Goal: Information Seeking & Learning: Learn about a topic

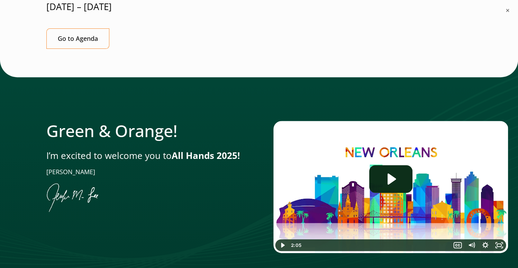
scroll to position [261, 0]
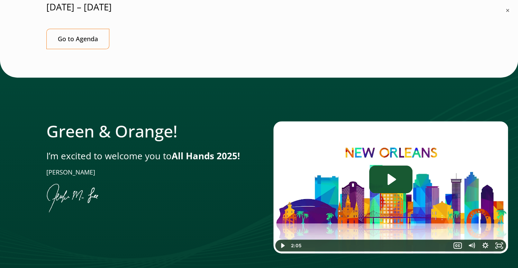
click at [381, 165] on icon "Play Video: Jen-All-Hands_Welcome-Video" at bounding box center [390, 179] width 43 height 28
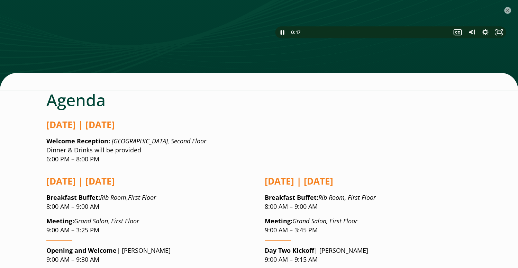
scroll to position [474, 0]
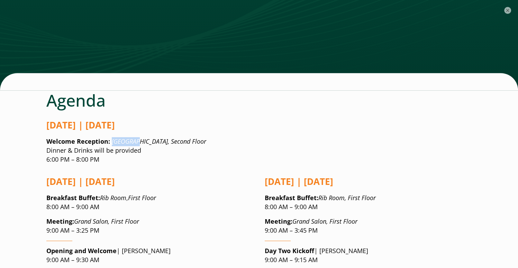
drag, startPoint x: 111, startPoint y: 100, endPoint x: 133, endPoint y: 101, distance: 21.8
click at [133, 137] on em "[GEOGRAPHIC_DATA], Second Floor" at bounding box center [159, 141] width 94 height 8
drag, startPoint x: 133, startPoint y: 101, endPoint x: 159, endPoint y: 118, distance: 31.7
click at [159, 137] on p "Welcome Reception: [GEOGRAPHIC_DATA], Second Floor Dinner & Drinks will be prov…" at bounding box center [259, 150] width 426 height 27
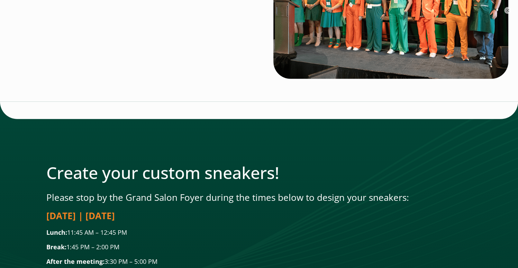
scroll to position [1927, 0]
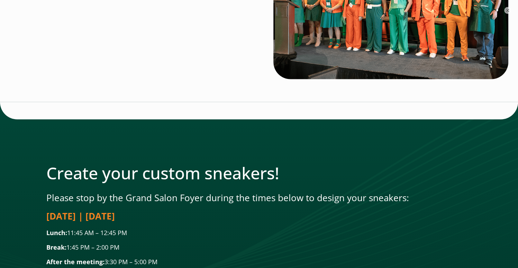
drag, startPoint x: 47, startPoint y: 126, endPoint x: 204, endPoint y: 189, distance: 169.0
click at [204, 189] on div "Create your custom sneakers! Please stop by the Grand Salon Foyer during the ti…" at bounding box center [259, 214] width 426 height 103
copy div "Please stop by the Grand Salon Foyer during the times below to design your snea…"
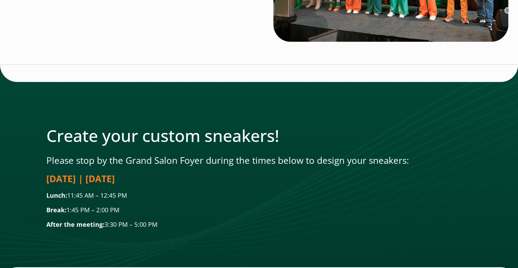
scroll to position [1966, 0]
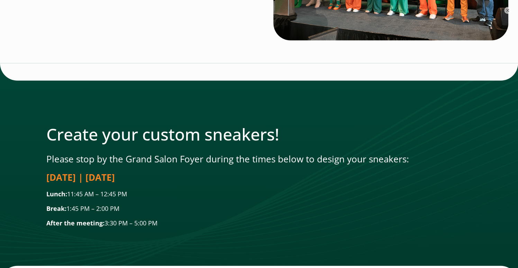
click at [52, 173] on div at bounding box center [259, 172] width 518 height 219
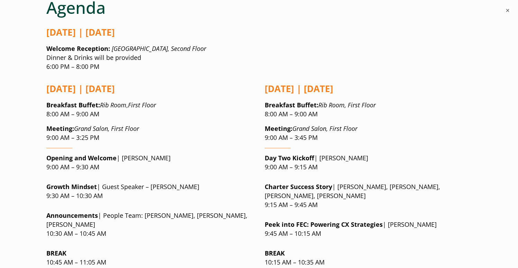
scroll to position [582, 0]
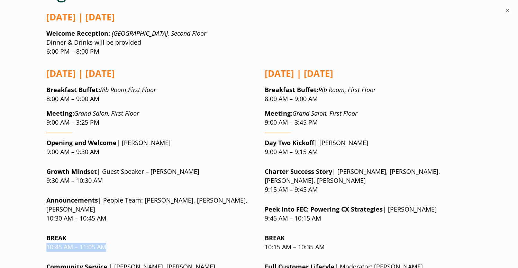
drag, startPoint x: 109, startPoint y: 201, endPoint x: 47, endPoint y: 202, distance: 61.9
click at [47, 234] on p "BREAK 10:45 AM – 11:05 AM" at bounding box center [149, 243] width 207 height 18
copy p "10:45 AM – 11:05 AM"
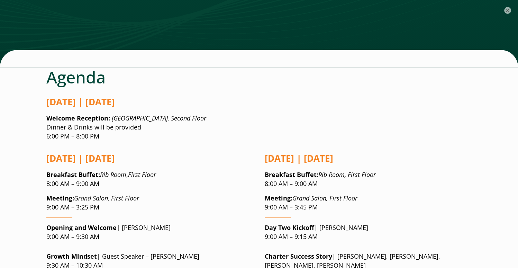
scroll to position [513, 0]
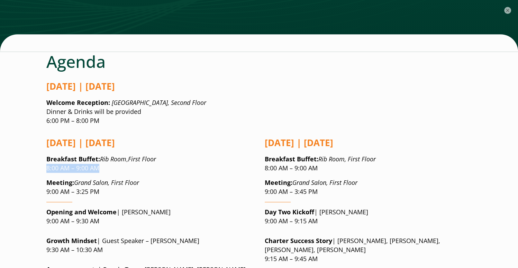
drag, startPoint x: 47, startPoint y: 125, endPoint x: 99, endPoint y: 128, distance: 52.0
click at [99, 155] on p "Breakfast Buffet : Rib Room , First Floor 8:00 AM – 9:00 AM" at bounding box center [149, 164] width 207 height 18
copy p "8:00 AM – 9:00 AM"
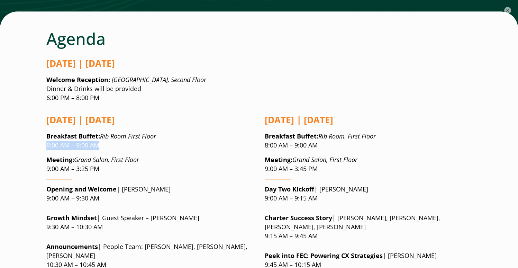
scroll to position [547, 0]
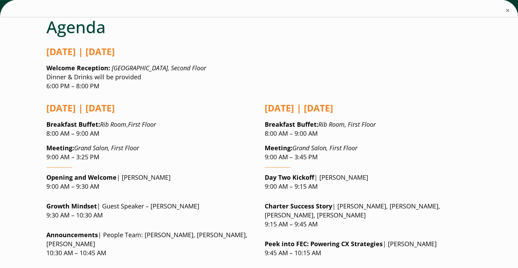
click at [94, 196] on div at bounding box center [149, 198] width 207 height 5
